Goal: Task Accomplishment & Management: Manage account settings

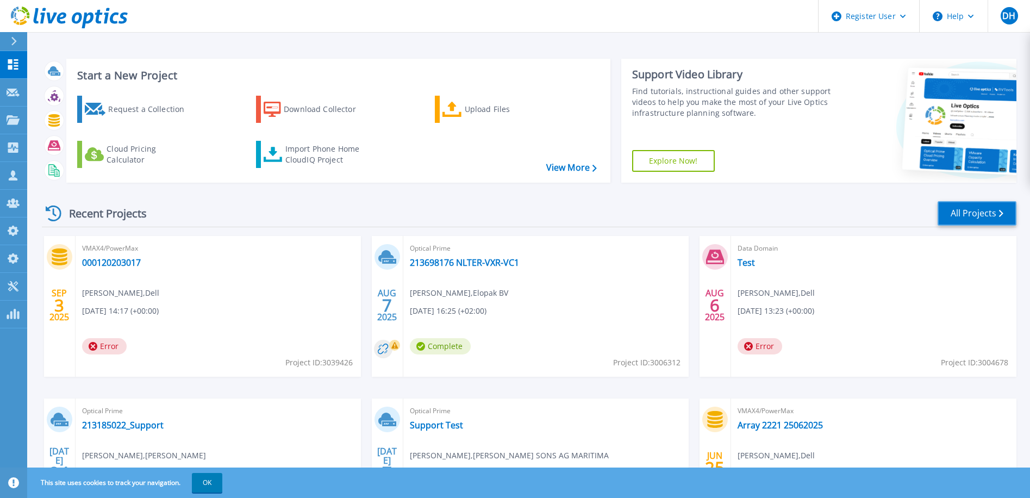
click at [967, 214] on link "All Projects" at bounding box center [977, 213] width 79 height 24
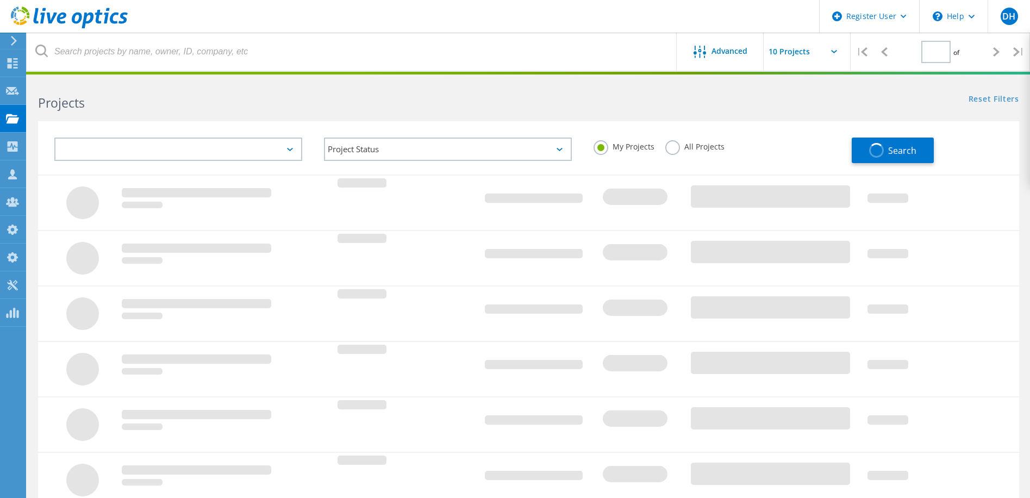
type input "1"
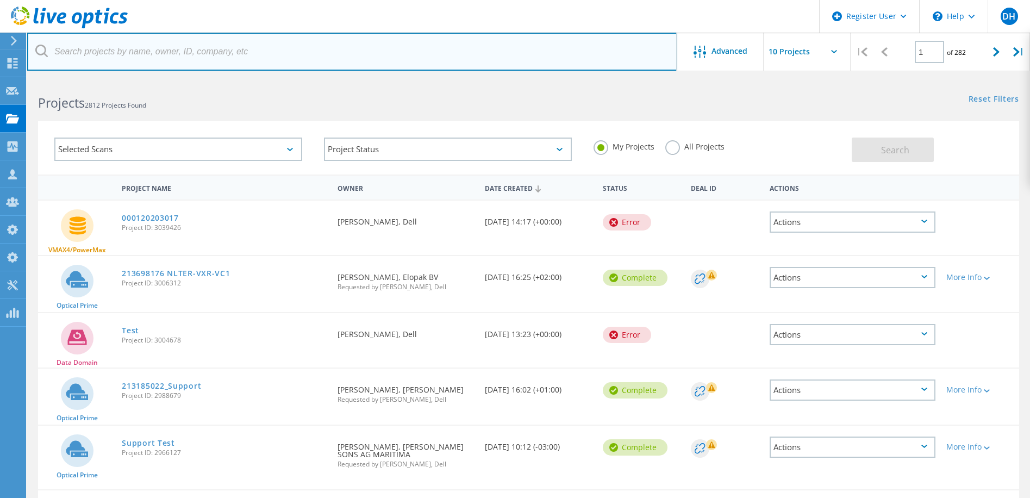
click at [210, 51] on input "text" at bounding box center [352, 52] width 650 height 38
paste input "[EMAIL_ADDRESS][DOMAIN_NAME]"
type input "[EMAIL_ADDRESS][DOMAIN_NAME]"
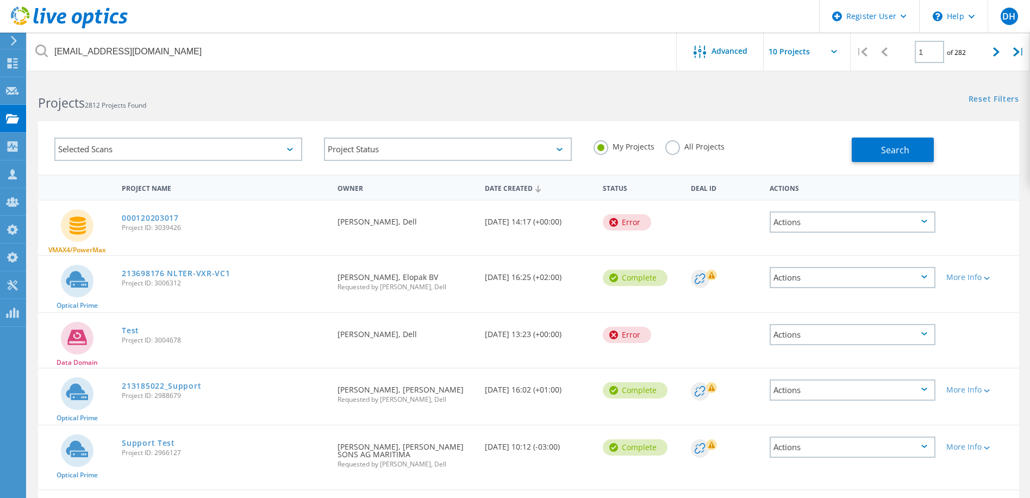
click at [673, 150] on label "All Projects" at bounding box center [694, 145] width 59 height 10
click at [0, 0] on input "All Projects" at bounding box center [0, 0] width 0 height 0
drag, startPoint x: 905, startPoint y: 150, endPoint x: 885, endPoint y: 150, distance: 19.6
click at [903, 150] on span "Search" at bounding box center [895, 150] width 28 height 12
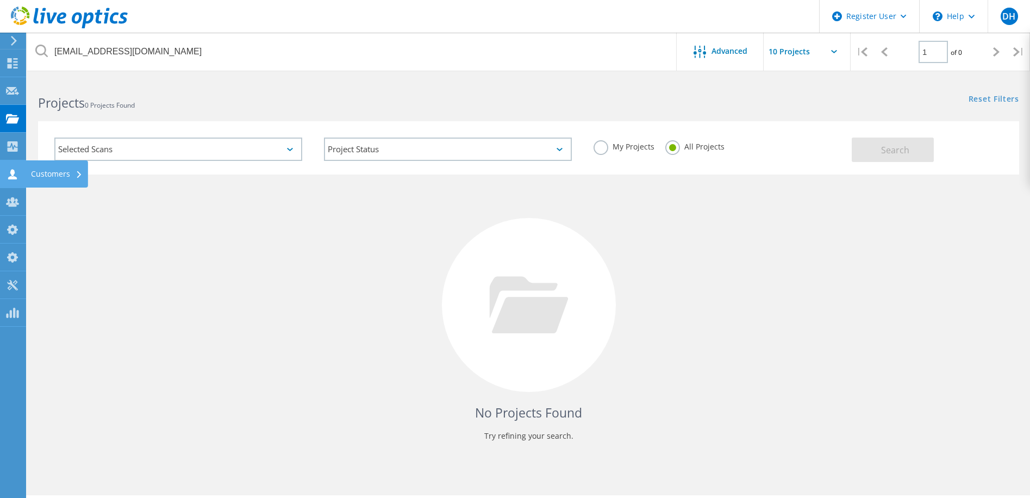
click at [12, 177] on use at bounding box center [12, 174] width 9 height 10
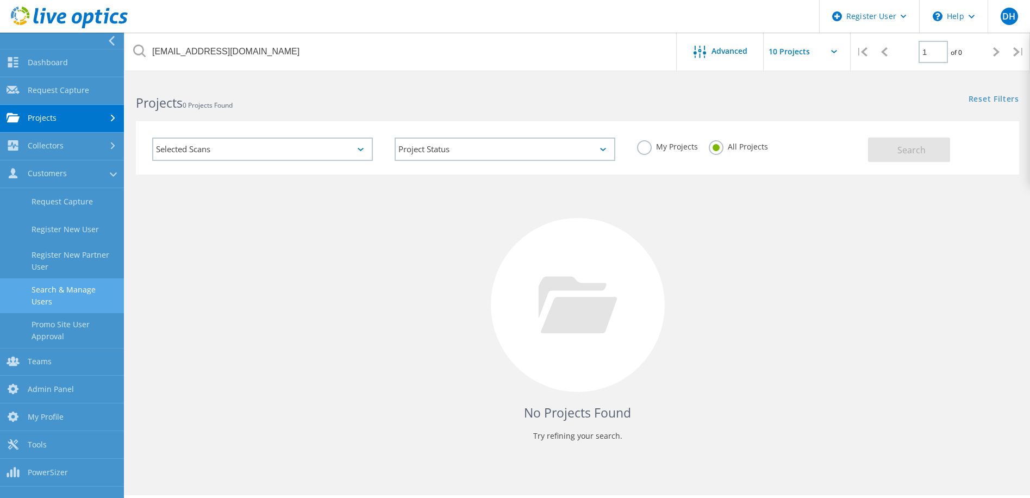
click at [63, 294] on link "Search & Manage Users" at bounding box center [62, 295] width 124 height 35
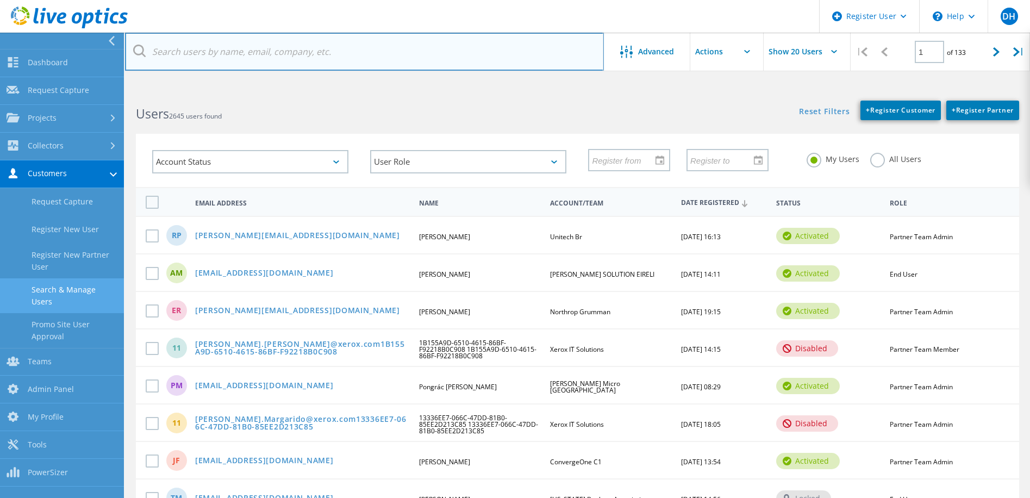
drag, startPoint x: 231, startPoint y: 52, endPoint x: 241, endPoint y: 52, distance: 10.3
click at [231, 52] on input "text" at bounding box center [364, 52] width 479 height 38
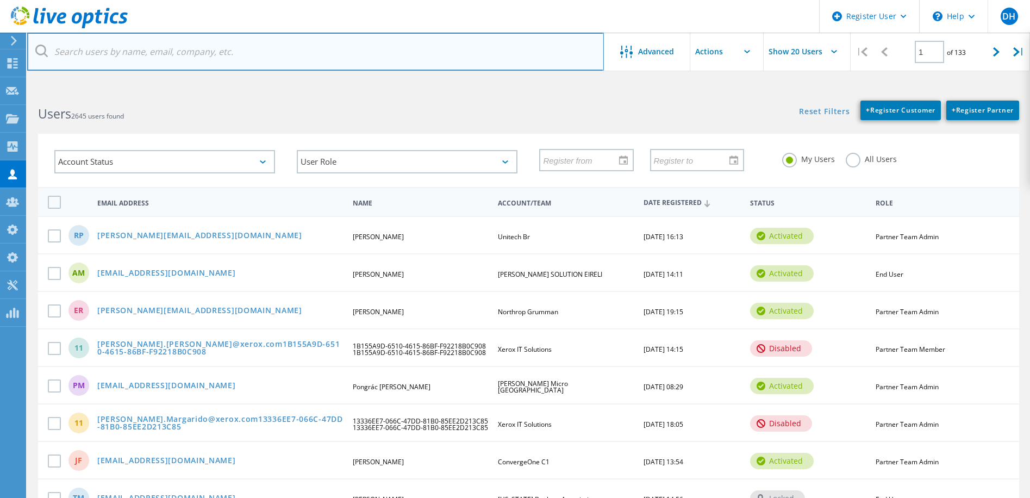
paste input "[EMAIL_ADDRESS][DOMAIN_NAME]"
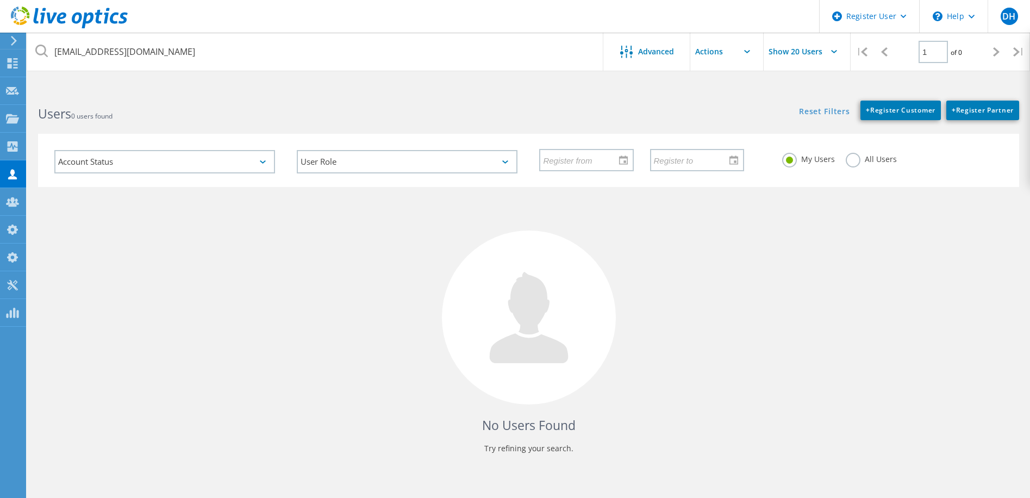
click at [857, 163] on label "All Users" at bounding box center [871, 158] width 51 height 10
click at [0, 0] on input "All Users" at bounding box center [0, 0] width 0 height 0
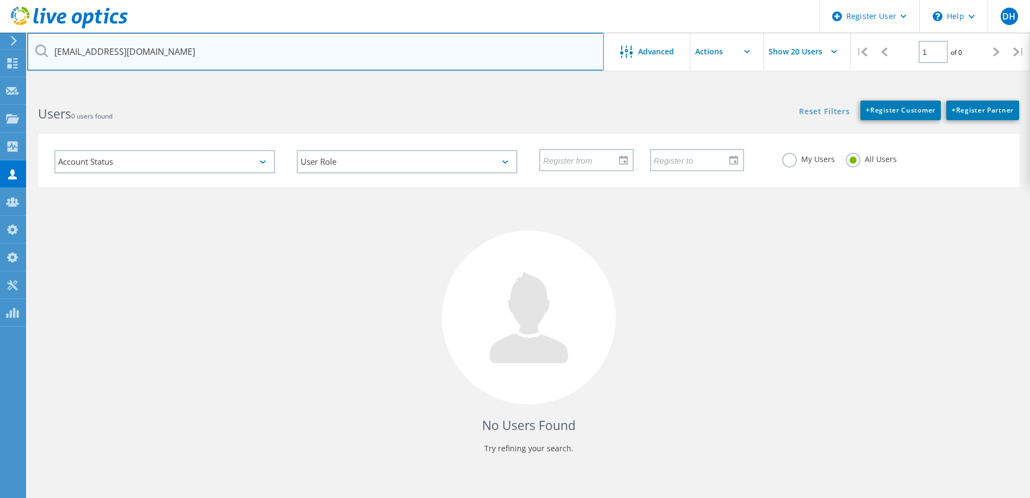
drag, startPoint x: 204, startPoint y: 53, endPoint x: 15, endPoint y: 47, distance: 189.8
click at [15, 90] on div "Register User \n Help Explore Helpful Articles Contact Support DH Dell Admin Us…" at bounding box center [515, 314] width 1030 height 449
click at [213, 49] on input "[EMAIL_ADDRESS][DOMAIN_NAME]" at bounding box center [315, 52] width 577 height 38
drag, startPoint x: 109, startPoint y: 53, endPoint x: 27, endPoint y: 45, distance: 82.0
click at [27, 45] on input "[EMAIL_ADDRESS][DOMAIN_NAME]" at bounding box center [315, 52] width 577 height 38
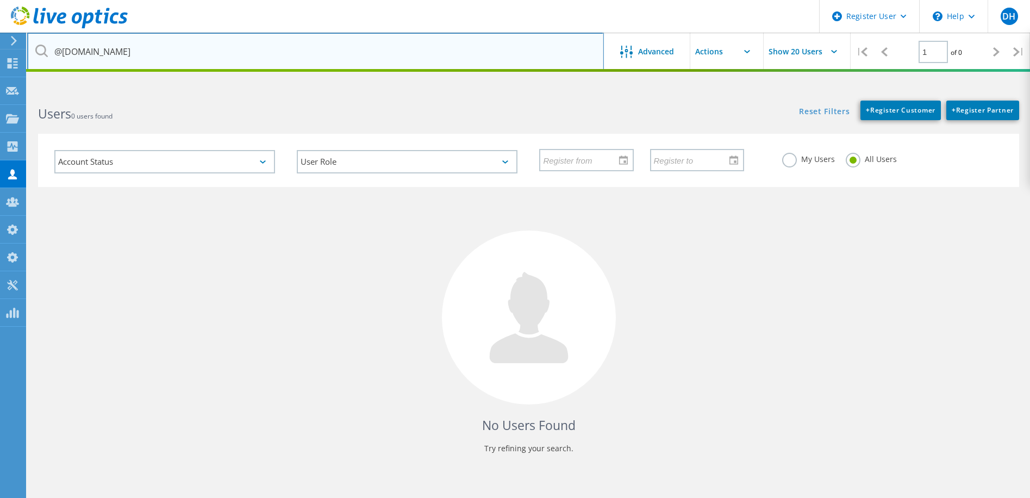
type input "@[DOMAIN_NAME]"
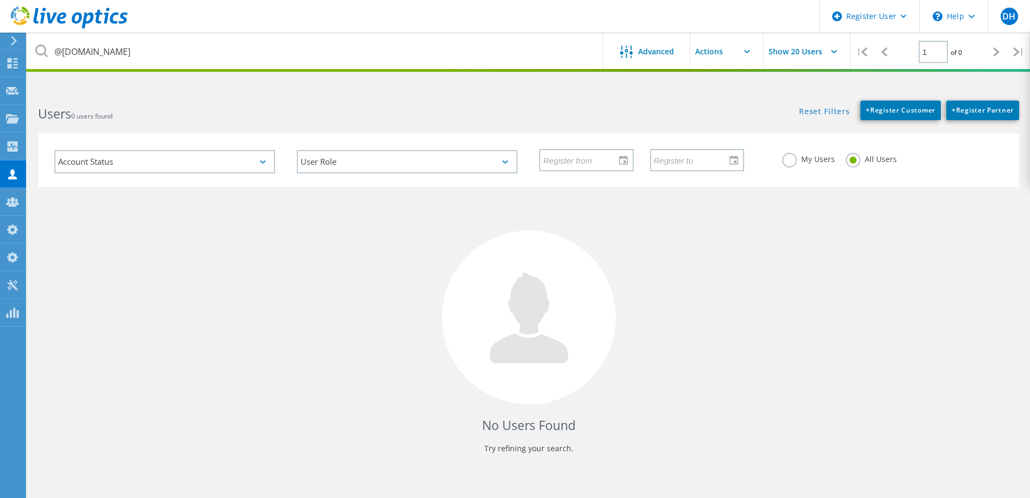
drag, startPoint x: 909, startPoint y: 283, endPoint x: 901, endPoint y: 278, distance: 9.2
click at [906, 281] on div "No Users Found Try refining your search." at bounding box center [528, 330] width 981 height 287
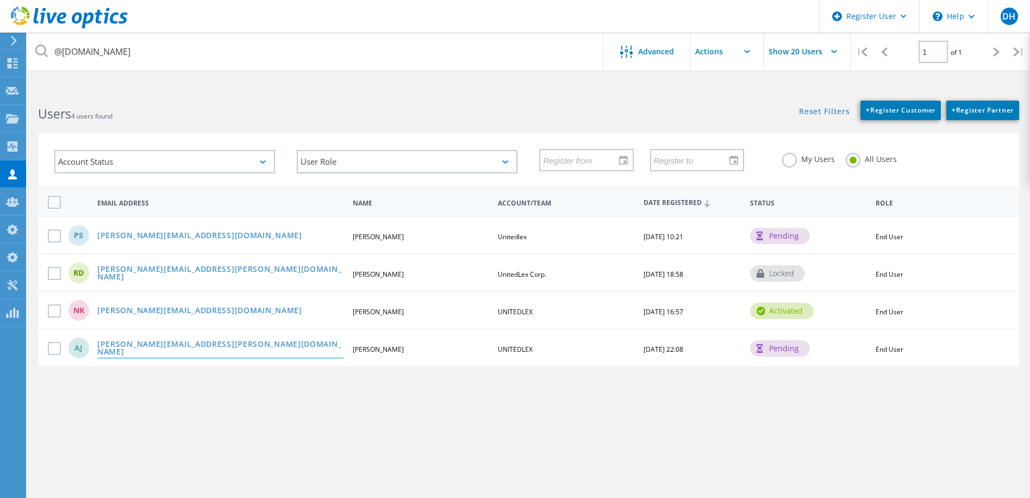
click at [148, 347] on link "[PERSON_NAME][EMAIL_ADDRESS][PERSON_NAME][DOMAIN_NAME]" at bounding box center [220, 348] width 246 height 17
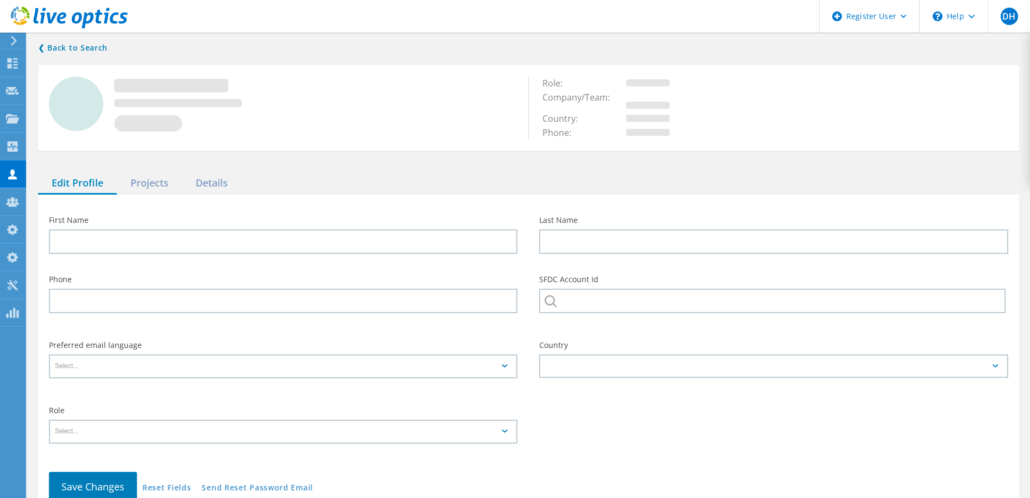
type input "[PERSON_NAME]"
type input "UNITEDLEX"
type input "English"
type input "End User"
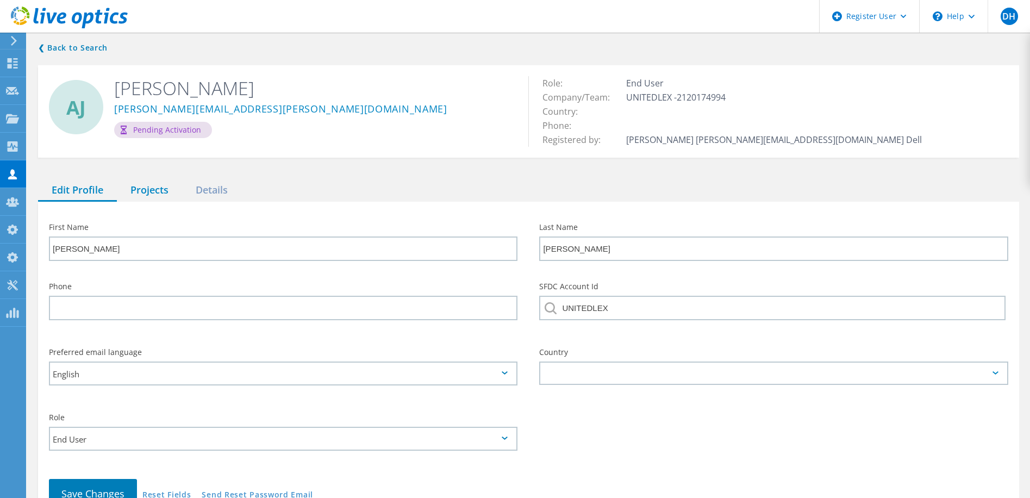
click at [156, 189] on div "Projects" at bounding box center [149, 190] width 65 height 22
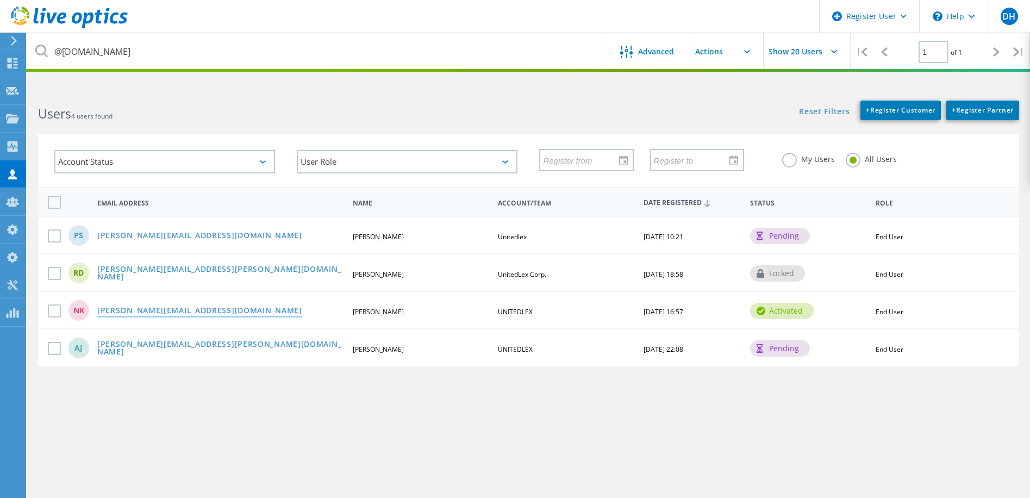
click at [144, 311] on link "[PERSON_NAME][EMAIL_ADDRESS][DOMAIN_NAME]" at bounding box center [199, 311] width 205 height 9
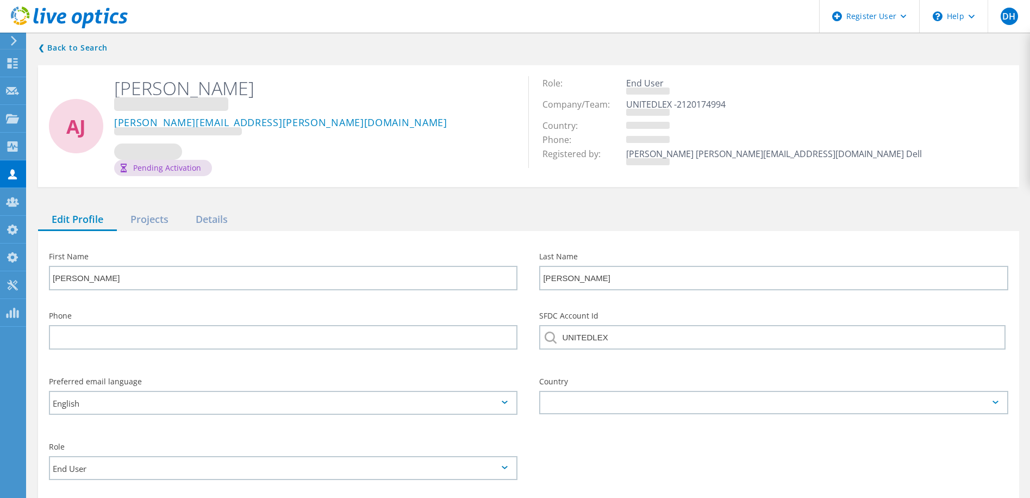
type input "[PERSON_NAME]"
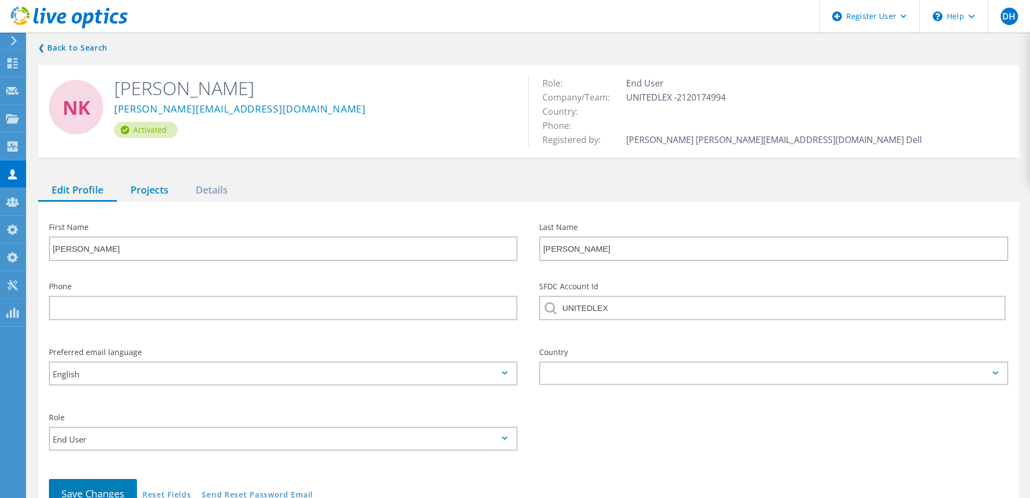
click at [147, 192] on div "Projects" at bounding box center [149, 190] width 65 height 22
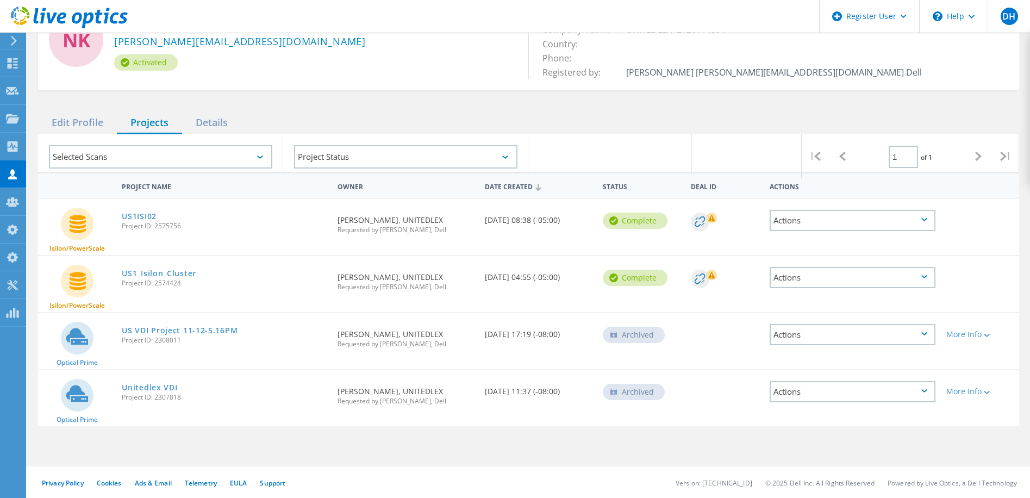
scroll to position [69, 0]
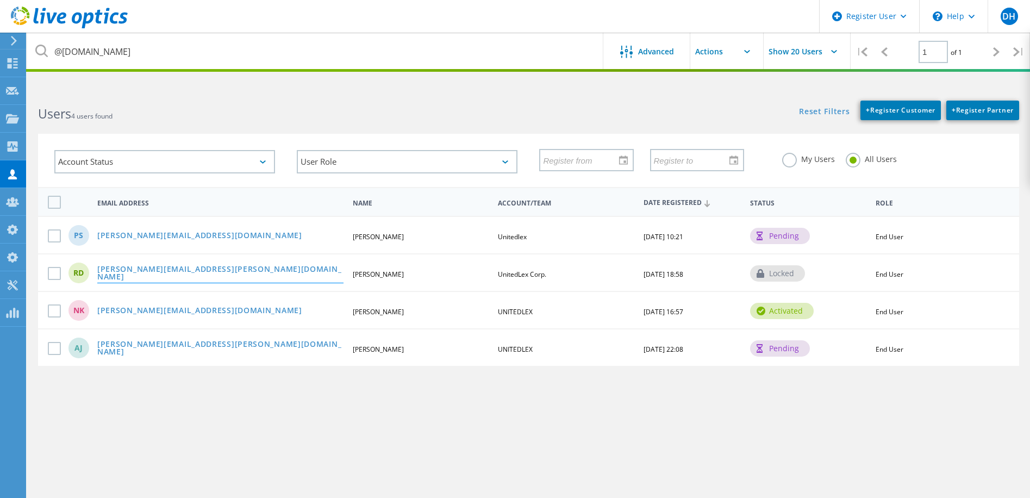
click at [144, 272] on link "[PERSON_NAME][EMAIL_ADDRESS][PERSON_NAME][DOMAIN_NAME]" at bounding box center [220, 273] width 246 height 17
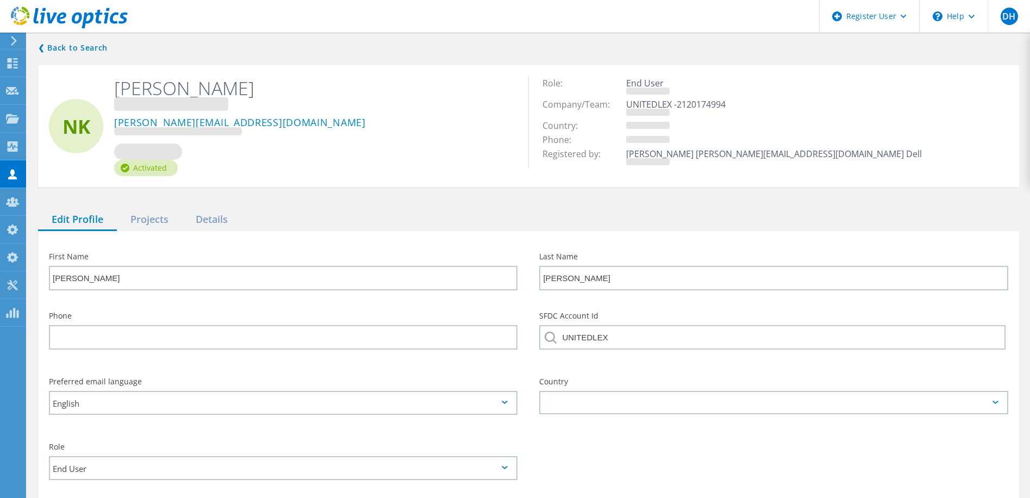
type input "[PERSON_NAME]"
type input "UnitedLex Corp."
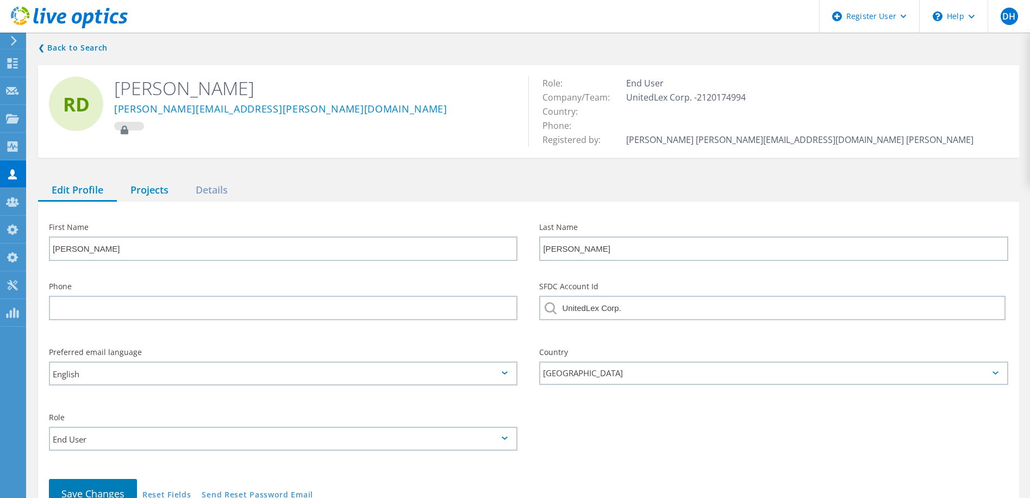
click at [151, 192] on div "Projects" at bounding box center [149, 190] width 65 height 22
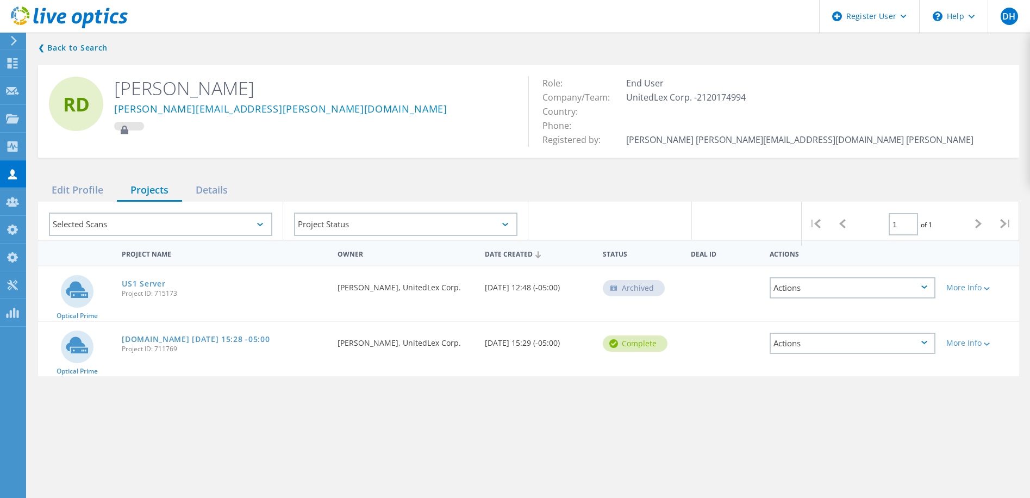
drag, startPoint x: 326, startPoint y: 302, endPoint x: 321, endPoint y: 297, distance: 6.5
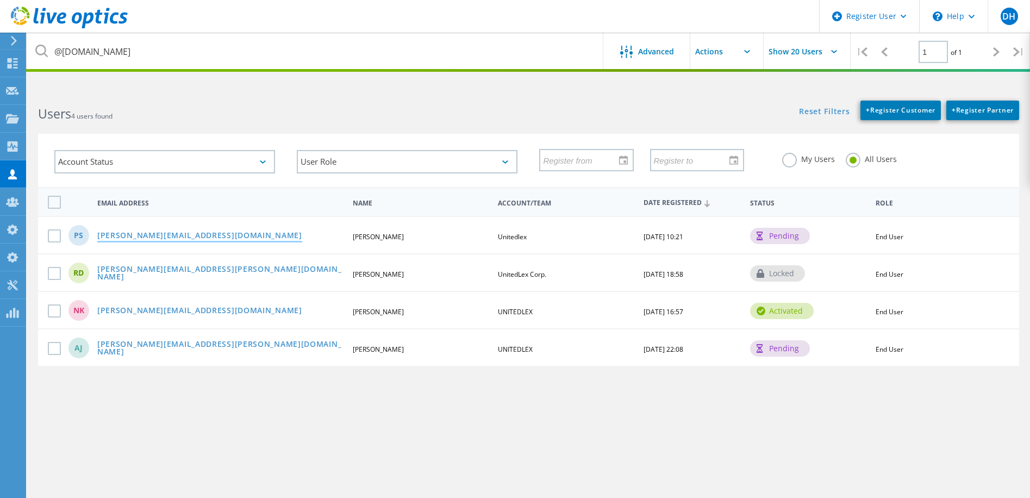
click at [150, 232] on link "[PERSON_NAME][EMAIL_ADDRESS][DOMAIN_NAME]" at bounding box center [199, 236] width 205 height 9
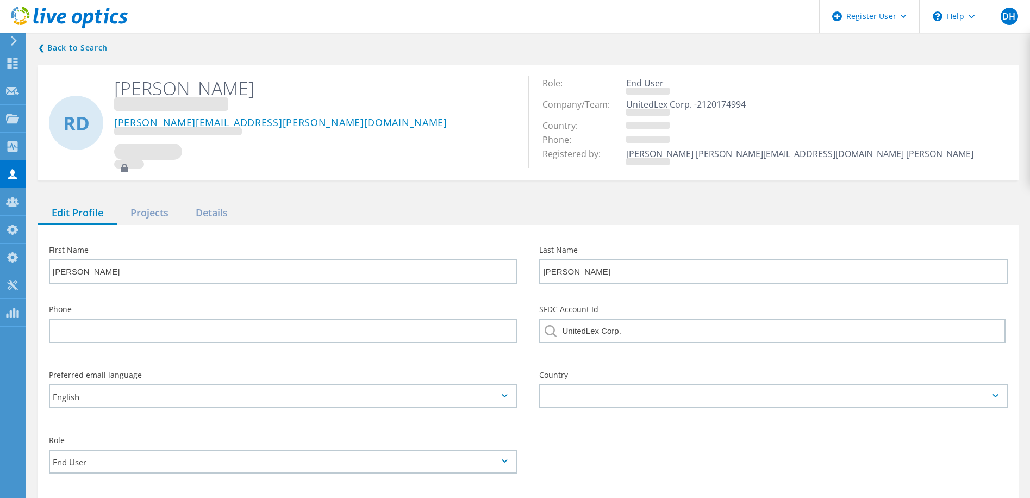
type input "[PERSON_NAME]"
type input "Unitedlex"
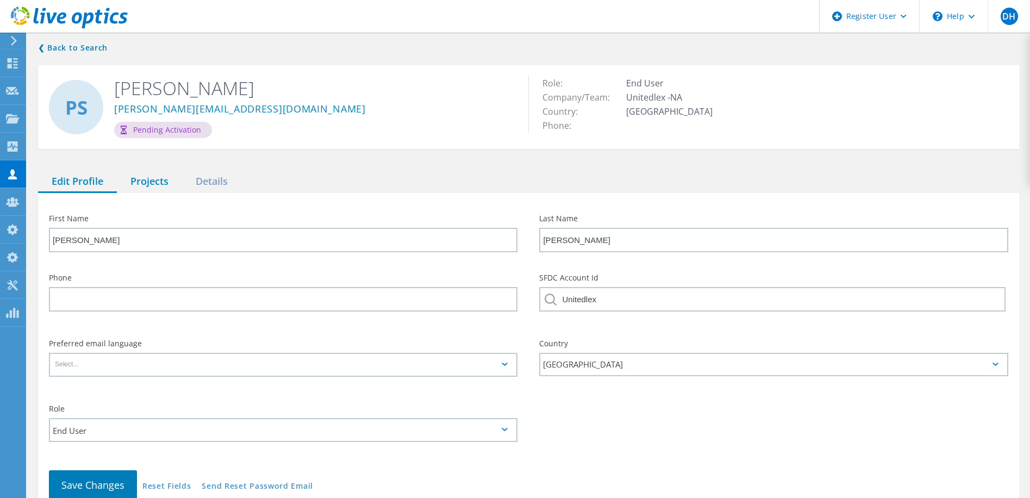
click at [154, 180] on div "Projects" at bounding box center [149, 182] width 65 height 22
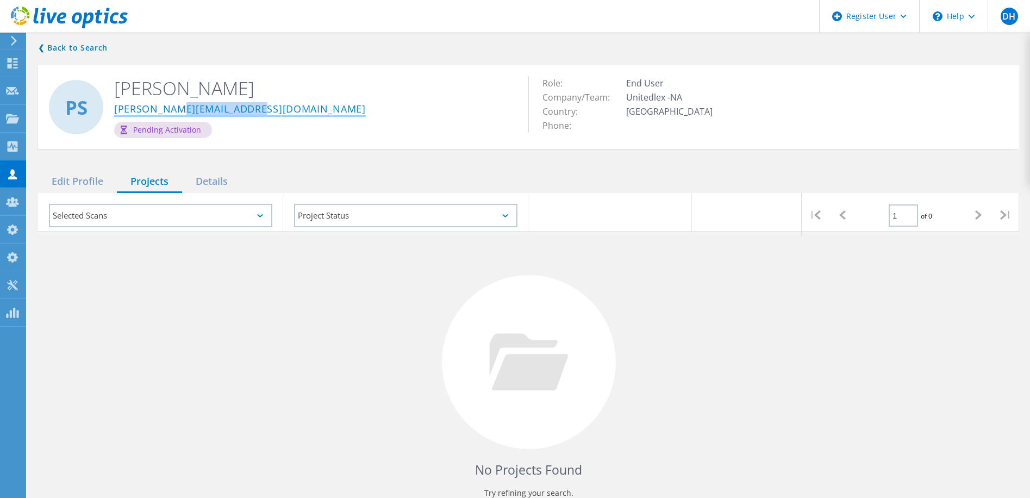
drag, startPoint x: 266, startPoint y: 110, endPoint x: 180, endPoint y: 114, distance: 86.0
click at [180, 114] on div "[PERSON_NAME][EMAIL_ADDRESS][DOMAIN_NAME]" at bounding box center [313, 111] width 398 height 22
copy link "@[DOMAIN_NAME]"
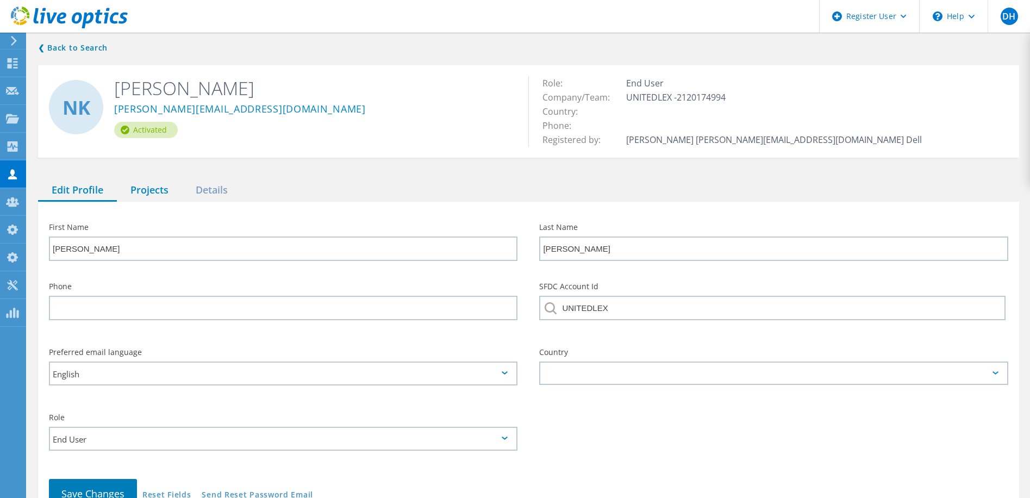
click at [161, 191] on div "Projects" at bounding box center [149, 190] width 65 height 22
